Goal: Book appointment/travel/reservation

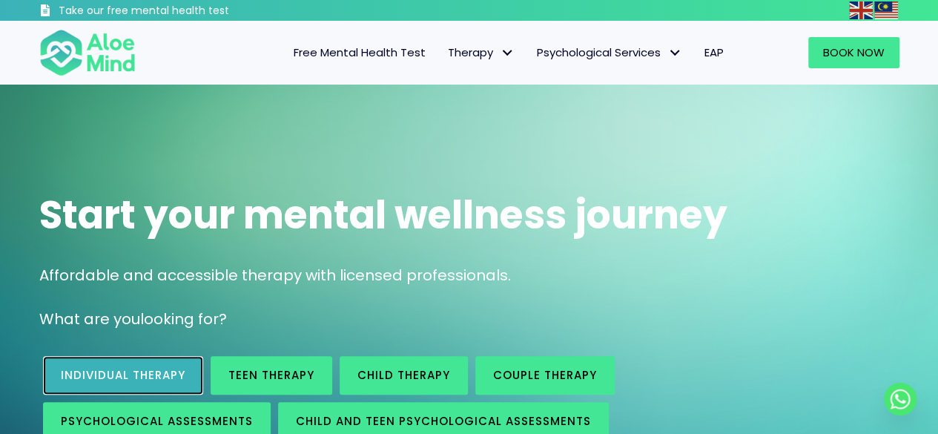
click at [158, 363] on link "Individual therapy" at bounding box center [123, 375] width 160 height 39
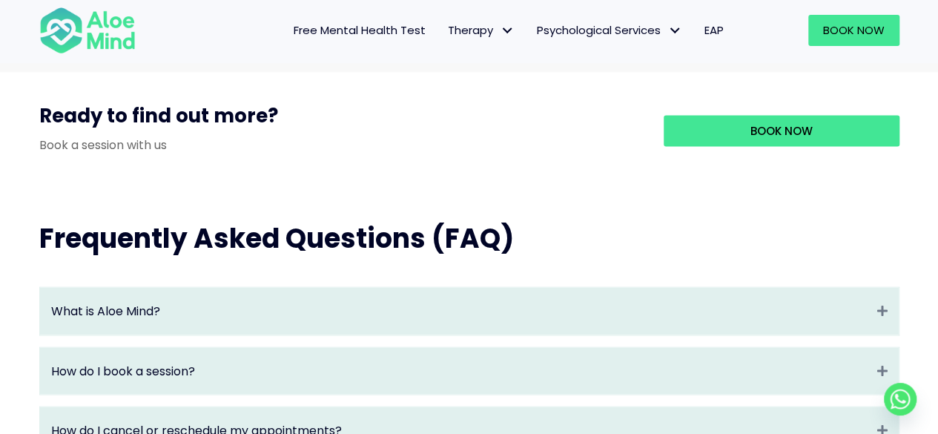
scroll to position [1404, 0]
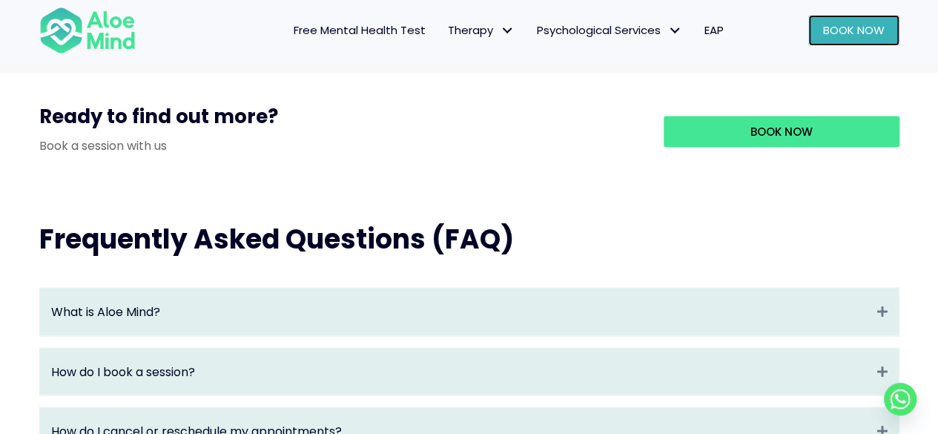
click at [863, 38] on span "Book Now" at bounding box center [854, 30] width 62 height 16
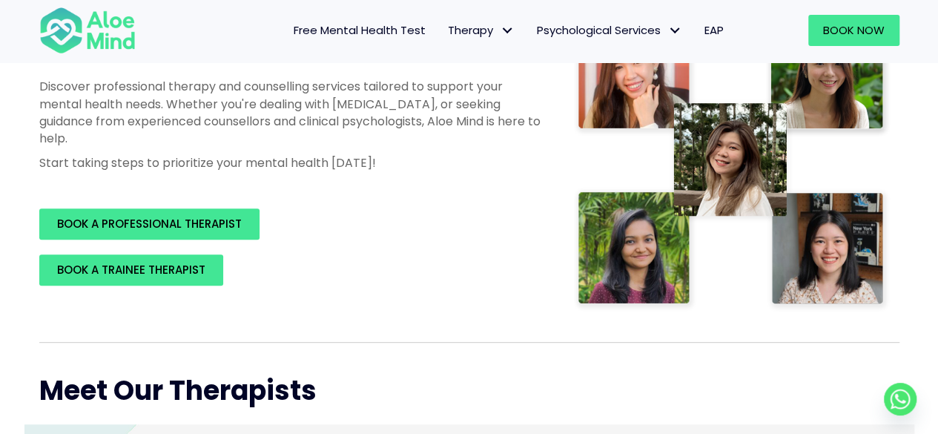
scroll to position [258, 0]
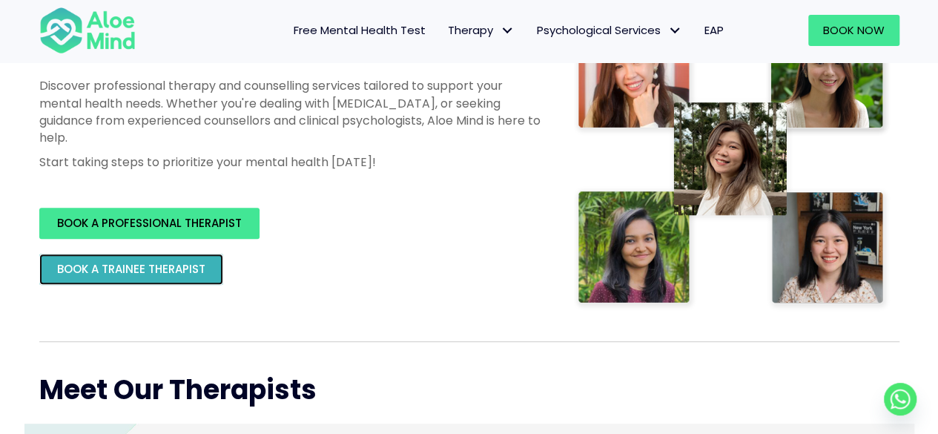
click at [161, 271] on span "BOOK A TRAINEE THERAPIST" at bounding box center [131, 269] width 148 height 16
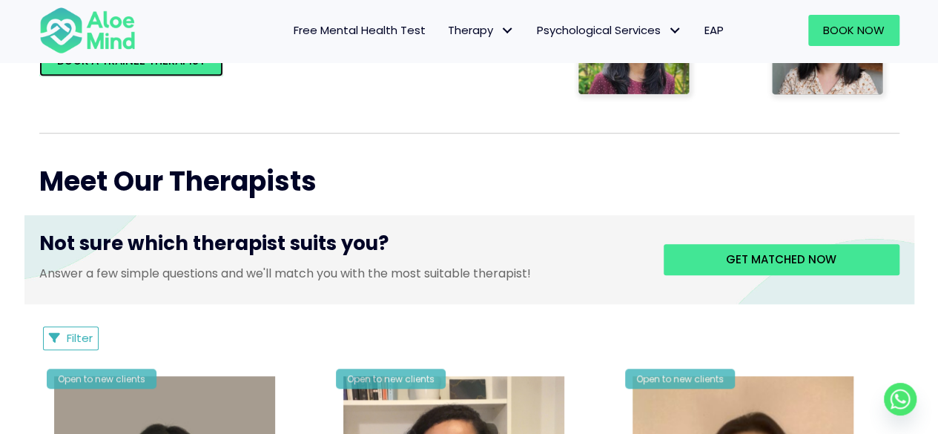
scroll to position [469, 0]
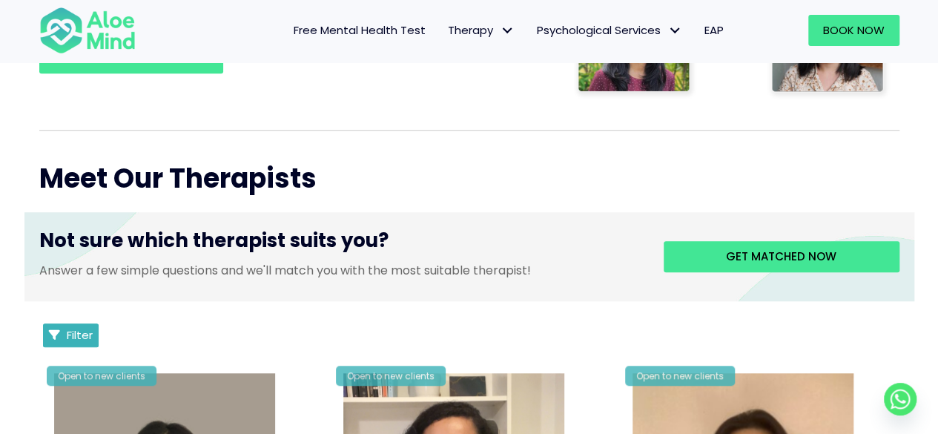
click at [90, 332] on span "Filter" at bounding box center [80, 335] width 26 height 16
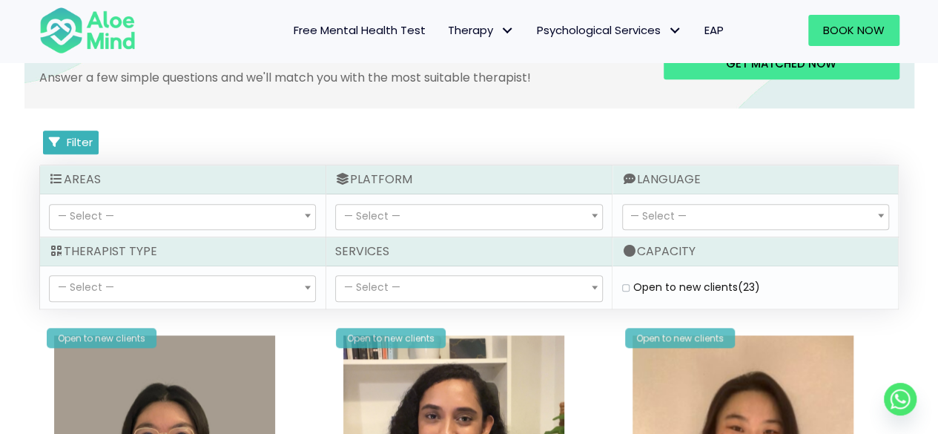
scroll to position [665, 0]
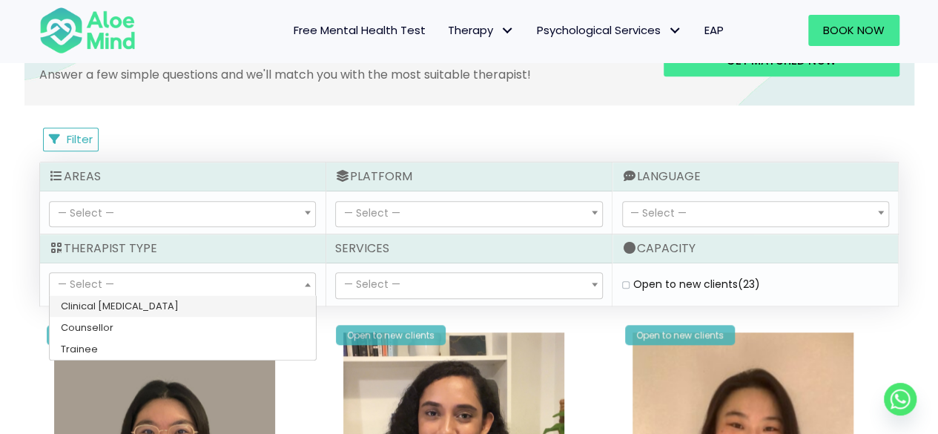
click at [216, 287] on span "— Select —" at bounding box center [182, 285] width 265 height 25
select select "80"
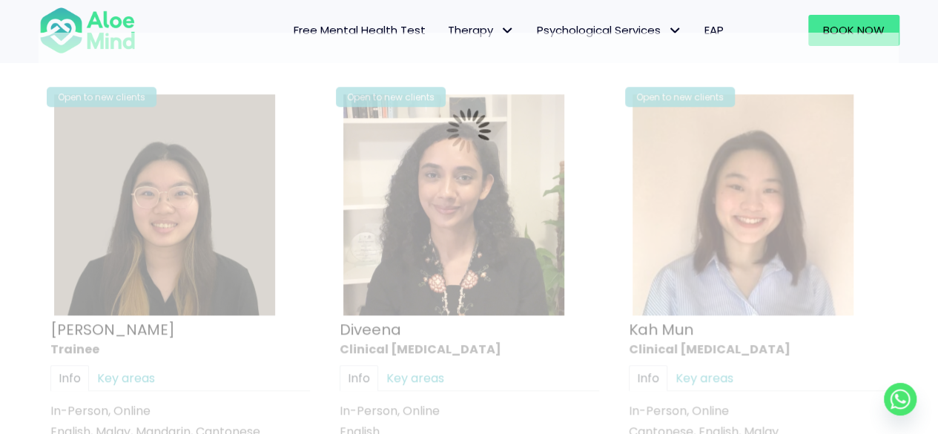
scroll to position [792, 0]
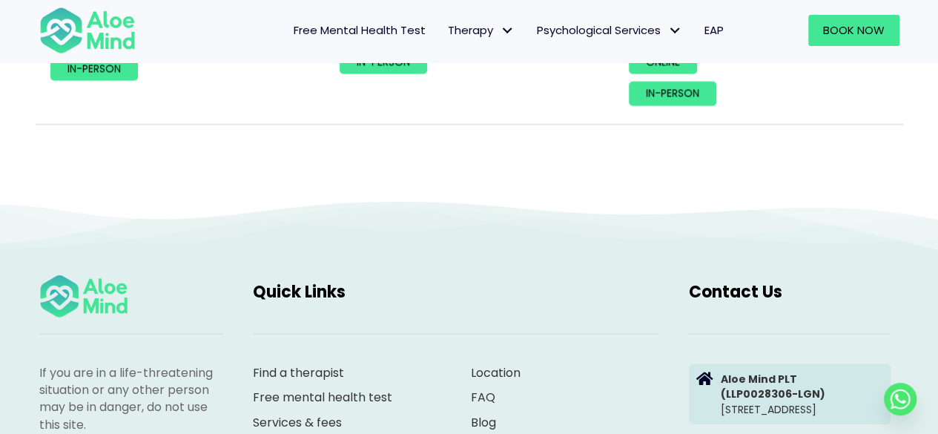
scroll to position [1815, 0]
